Goal: Task Accomplishment & Management: Manage account settings

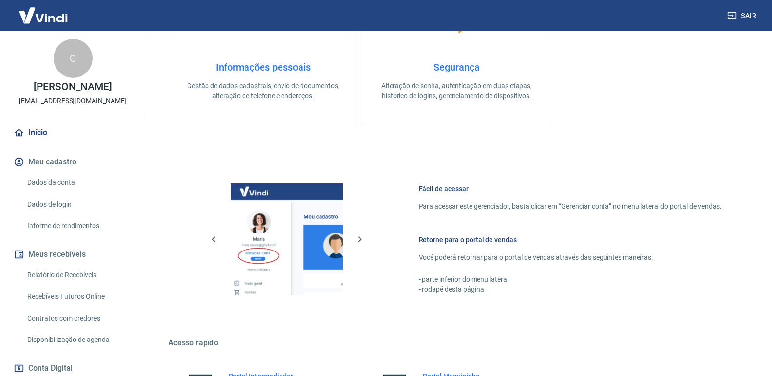
scroll to position [383, 0]
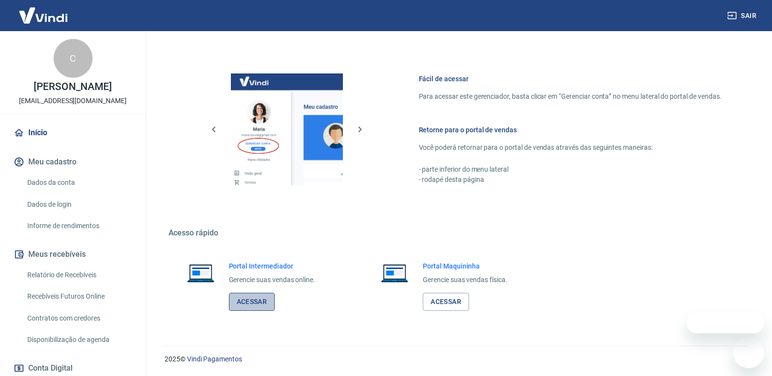
click at [235, 299] on link "Acessar" at bounding box center [252, 302] width 46 height 18
